Goal: Information Seeking & Learning: Learn about a topic

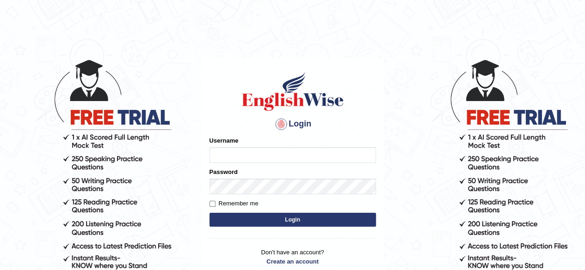
type input "[PERSON_NAME]"
click at [286, 222] on button "Login" at bounding box center [292, 220] width 166 height 14
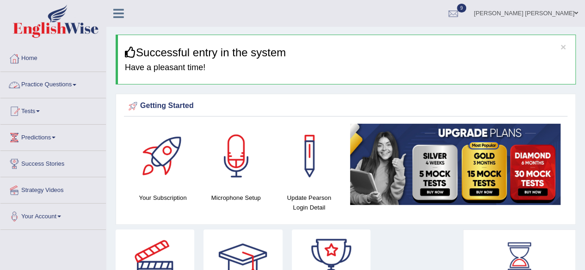
click at [76, 84] on span at bounding box center [75, 85] width 4 height 2
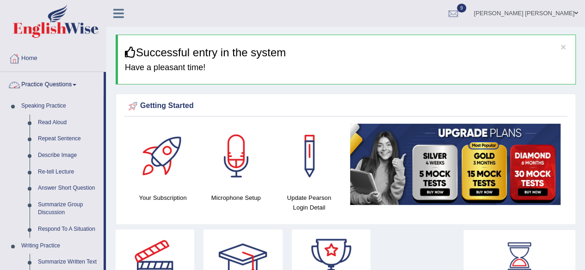
click at [378, 48] on h3 "Successful entry in the system" at bounding box center [346, 53] width 443 height 12
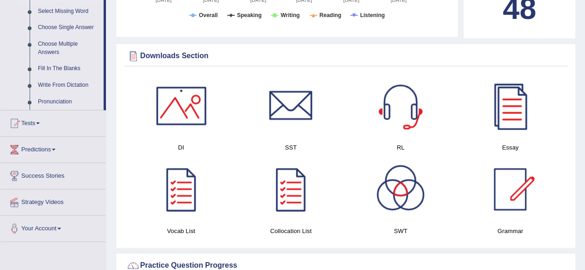
scroll to position [508, 0]
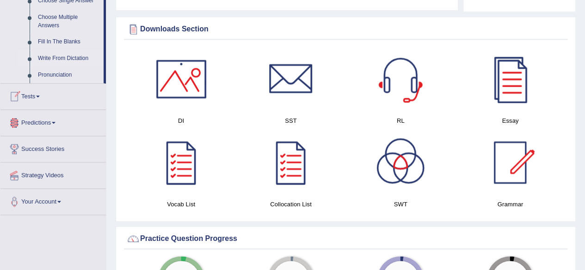
click at [65, 57] on link "Write From Dictation" at bounding box center [69, 58] width 70 height 17
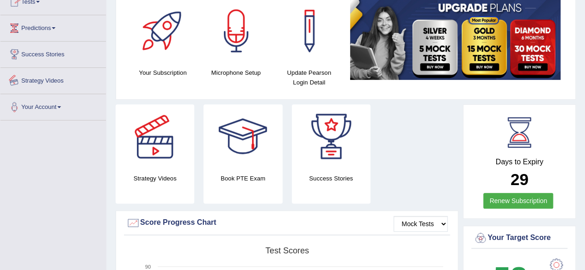
scroll to position [238, 0]
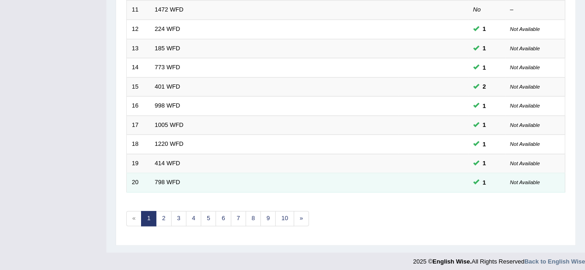
scroll to position [337, 0]
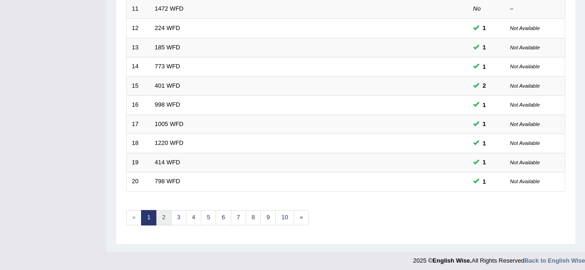
click at [163, 218] on link "2" at bounding box center [163, 217] width 15 height 15
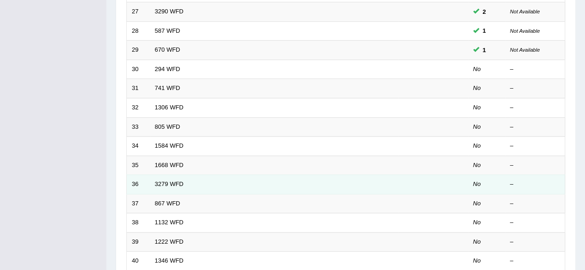
scroll to position [277, 0]
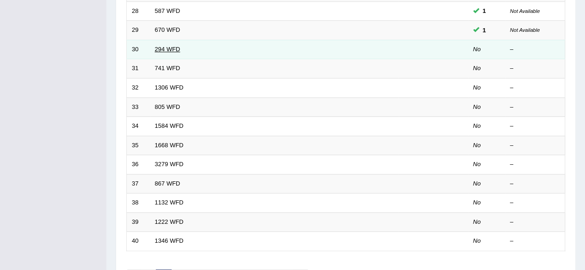
click at [171, 47] on link "294 WFD" at bounding box center [167, 49] width 25 height 7
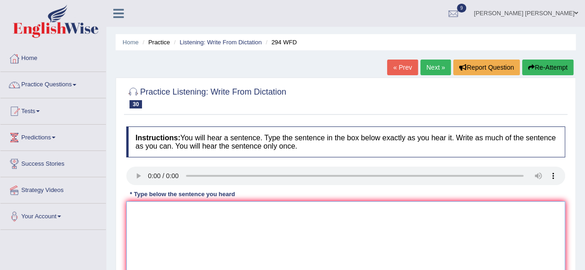
click at [164, 226] on textarea at bounding box center [345, 246] width 439 height 90
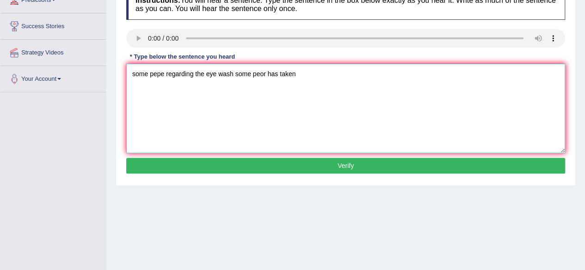
scroll to position [76, 0]
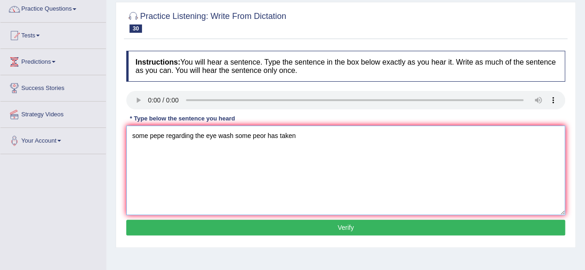
drag, startPoint x: 131, startPoint y: 135, endPoint x: 157, endPoint y: 139, distance: 25.8
click at [131, 135] on textarea "some pepe regarding the eye wash some peor has taken" at bounding box center [345, 171] width 439 height 90
click at [165, 152] on textarea "Some people regardingb the eye wash some pepe regarding the eye wash some peor …" at bounding box center [345, 171] width 439 height 90
click at [195, 137] on textarea "Some people regardingb the eye wash some pepe regarding the eye wash some peor …" at bounding box center [345, 171] width 439 height 90
click at [241, 136] on textarea "Some people regarding the eye wash some pepe regarding the eye wash some peor h…" at bounding box center [345, 171] width 439 height 90
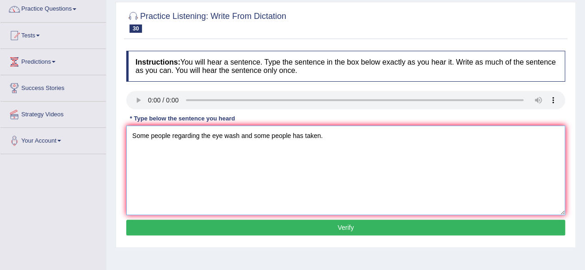
click at [151, 136] on textarea "Some people regarding the eye wash and some people has taken." at bounding box center [345, 171] width 439 height 90
click at [238, 138] on textarea "Some people's people regarding the eye wash and some people has taken." at bounding box center [345, 171] width 439 height 90
type textarea "Some people's people regarding the eyewash eye wash and some people has taken."
click at [378, 231] on button "Verify" at bounding box center [345, 228] width 439 height 16
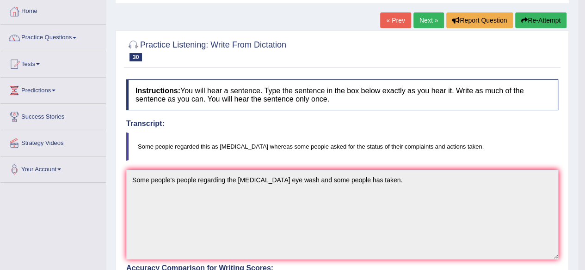
scroll to position [0, 0]
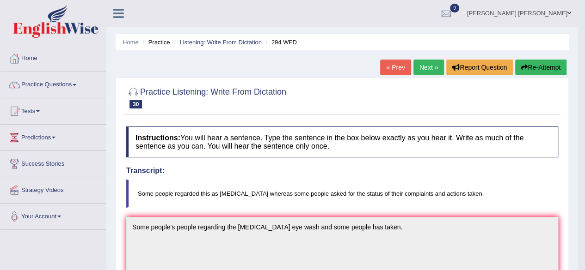
click at [426, 63] on link "Next »" at bounding box center [428, 68] width 31 height 16
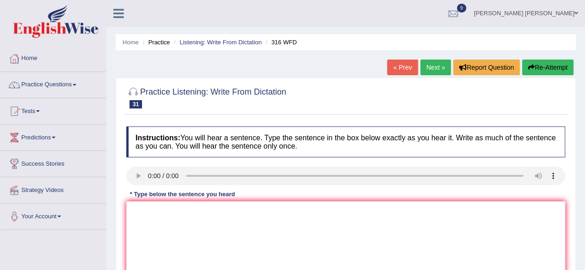
scroll to position [139, 0]
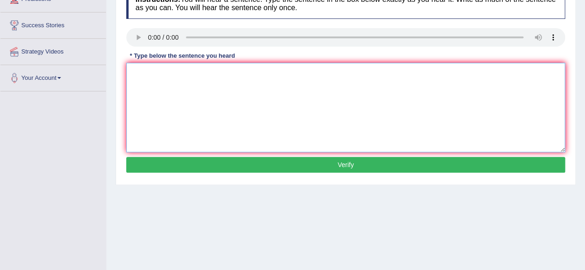
click at [189, 81] on textarea at bounding box center [345, 108] width 439 height 90
click at [130, 75] on textarea "students are focus on media news and printing world." at bounding box center [345, 108] width 439 height 90
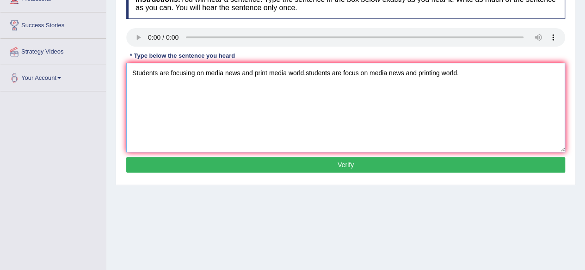
drag, startPoint x: 470, startPoint y: 76, endPoint x: 306, endPoint y: 80, distance: 163.6
click at [306, 80] on textarea "Students are focusing on media news and print media world.students are focus on…" at bounding box center [345, 108] width 439 height 90
click at [158, 76] on textarea "Students are focusing on media news and print media world." at bounding box center [345, 108] width 439 height 90
click at [191, 73] on textarea "Students student are focusing on media news and print media world." at bounding box center [345, 108] width 439 height 90
drag, startPoint x: 245, startPoint y: 75, endPoint x: 251, endPoint y: 78, distance: 7.0
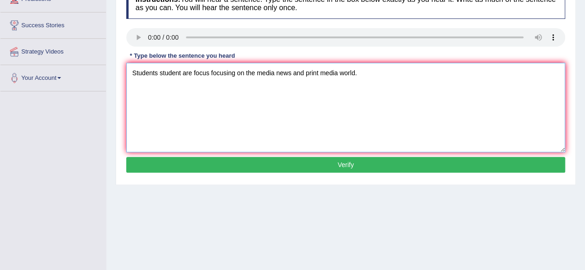
click at [245, 75] on textarea "Students student are focus focusing on the media news and print media world." at bounding box center [345, 108] width 439 height 90
type textarea "Students student are focus focusing on in the media news and print media world."
click at [314, 159] on button "Verify" at bounding box center [345, 165] width 439 height 16
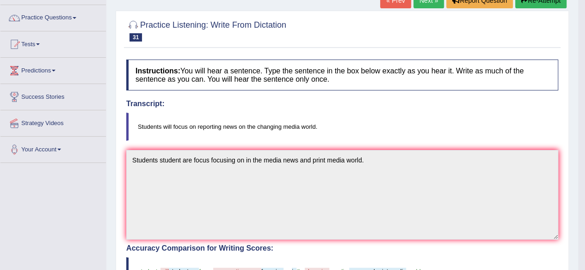
scroll to position [47, 0]
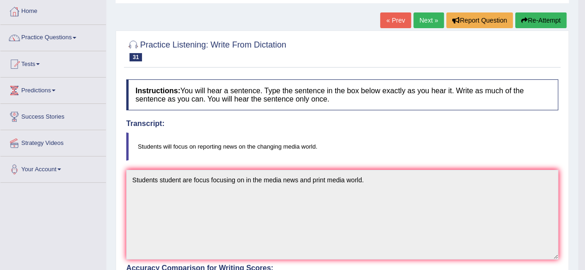
click at [419, 19] on link "Next »" at bounding box center [428, 20] width 31 height 16
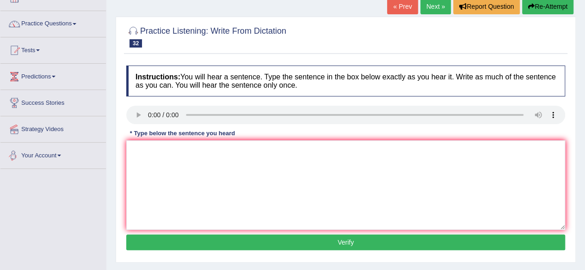
scroll to position [92, 0]
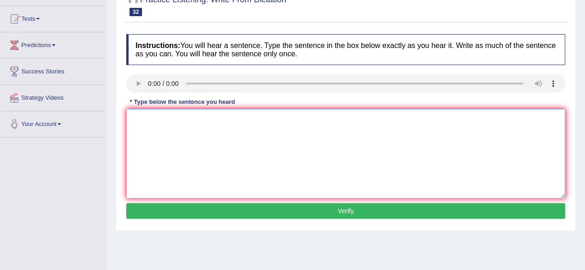
click at [179, 138] on textarea at bounding box center [345, 154] width 439 height 90
drag, startPoint x: 155, startPoint y: 117, endPoint x: 166, endPoint y: 121, distance: 11.6
click at [156, 118] on textarea "The test twomooro higher level skiled" at bounding box center [345, 154] width 439 height 90
click at [171, 131] on textarea "The test twomooro higher level skiled" at bounding box center [345, 154] width 439 height 90
click at [156, 119] on textarea "The test twomooro higher level skiled" at bounding box center [345, 154] width 439 height 90
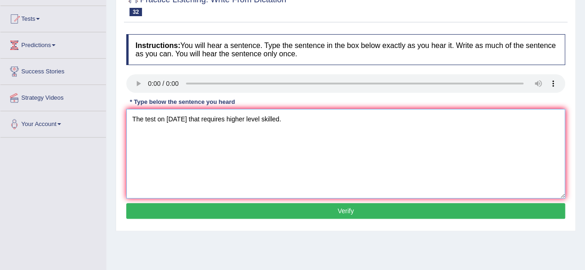
click at [207, 121] on textarea "The test on tomorrow that requires higher level skilled." at bounding box center [345, 154] width 439 height 90
click at [260, 122] on textarea "The test on tomorrow that required requires higher level skilled." at bounding box center [345, 154] width 439 height 90
drag, startPoint x: 298, startPoint y: 119, endPoint x: 315, endPoint y: 119, distance: 17.6
click at [298, 119] on textarea "The test on tomorrow that required requires a high higher level skilled." at bounding box center [345, 154] width 439 height 90
drag, startPoint x: 333, startPoint y: 122, endPoint x: 345, endPoint y: 122, distance: 12.1
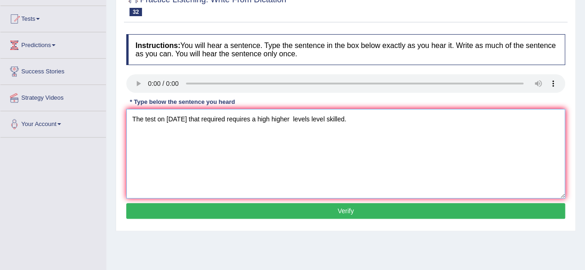
click at [334, 122] on textarea "The test on tomorrow that required requires a high higher levels level skilled." at bounding box center [345, 154] width 439 height 90
click at [331, 123] on textarea "The test on tomorrow that required requires a high higher levels level skilled." at bounding box center [345, 154] width 439 height 90
click at [380, 122] on textarea "The test on tomorrow that required requires a high higher levels level skill sk…" at bounding box center [345, 154] width 439 height 90
type textarea "The test on tomorrow that required requires a high higher levels level skill sk…"
click at [360, 211] on button "Verify" at bounding box center [345, 211] width 439 height 16
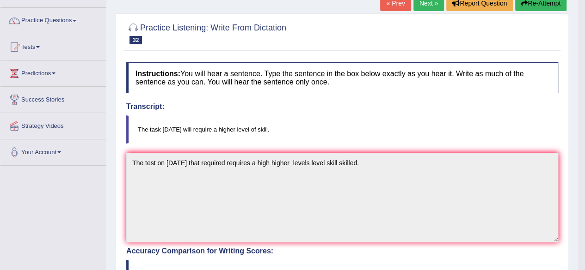
scroll to position [0, 0]
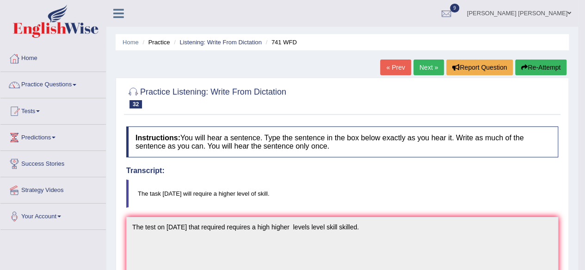
click at [426, 66] on link "Next »" at bounding box center [428, 68] width 31 height 16
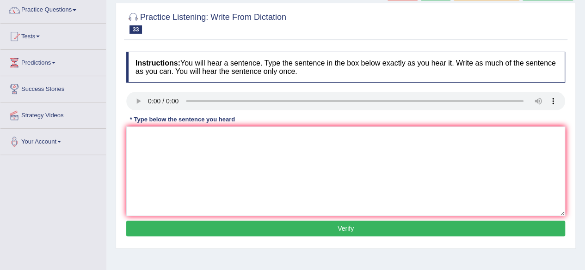
scroll to position [139, 0]
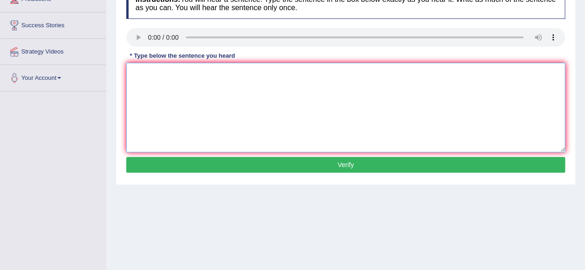
click at [207, 91] on textarea at bounding box center [345, 108] width 439 height 90
click at [130, 73] on textarea "football are plyay all years in the university." at bounding box center [345, 108] width 439 height 90
drag, startPoint x: 225, startPoint y: 75, endPoint x: 231, endPoint y: 74, distance: 6.1
click at [225, 75] on textarea "Football footballs are played play all years year in the university." at bounding box center [345, 108] width 439 height 90
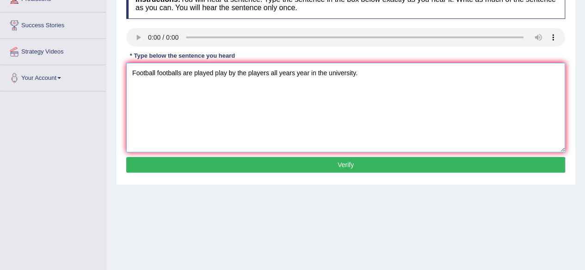
type textarea "Football footballs are played play by the players all years year in the univers…"
click at [292, 168] on button "Verify" at bounding box center [345, 165] width 439 height 16
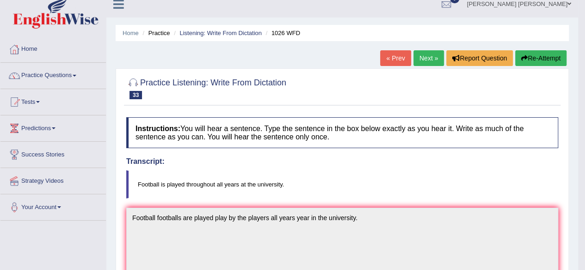
scroll to position [0, 0]
